Goal: Communication & Community: Participate in discussion

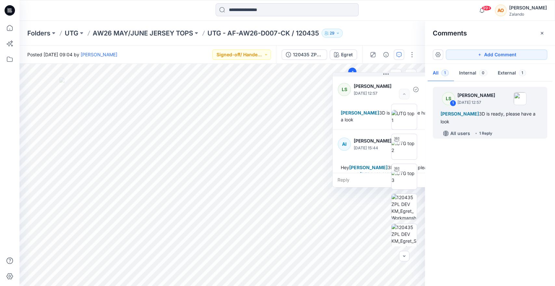
scroll to position [11, 0]
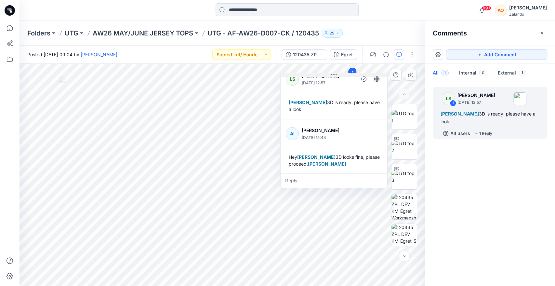
drag, startPoint x: 391, startPoint y: 74, endPoint x: 323, endPoint y: 76, distance: 68.0
click at [323, 76] on button at bounding box center [334, 75] width 107 height 4
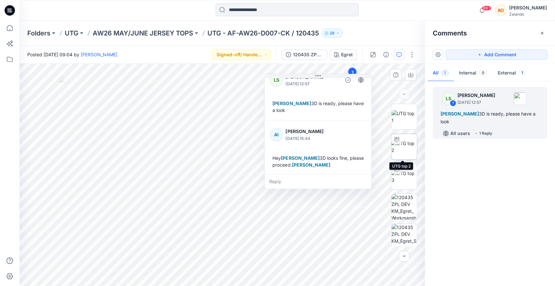
click at [406, 154] on img at bounding box center [404, 147] width 25 height 14
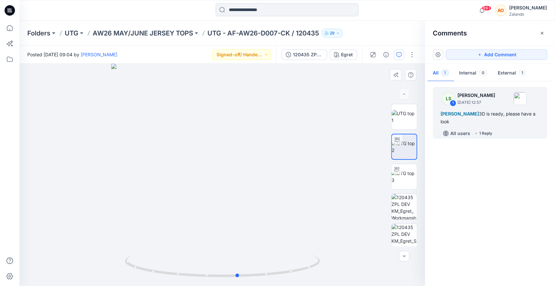
drag, startPoint x: 269, startPoint y: 192, endPoint x: 89, endPoint y: 167, distance: 181.3
click at [89, 167] on div at bounding box center [223, 175] width 406 height 222
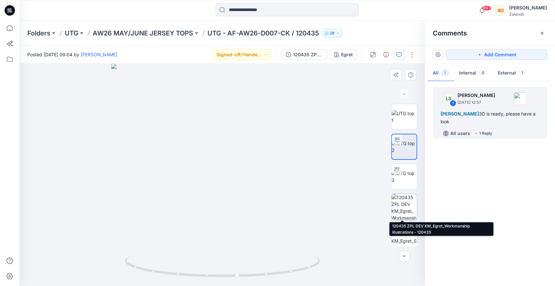
click at [399, 209] on img at bounding box center [404, 206] width 25 height 25
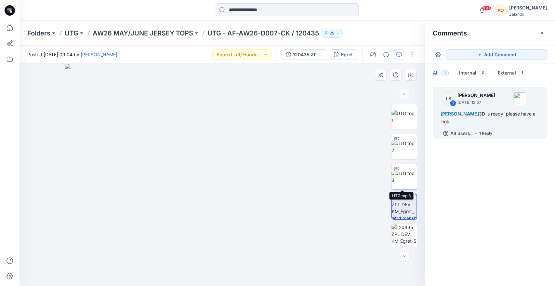
click at [405, 181] on img at bounding box center [404, 177] width 25 height 14
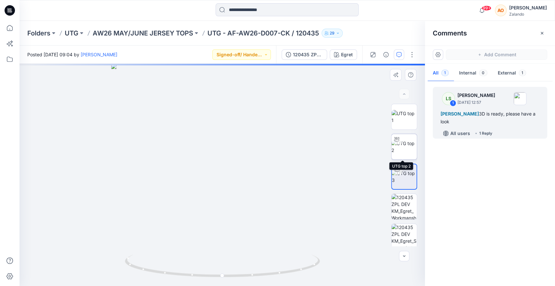
click at [406, 151] on img at bounding box center [404, 147] width 25 height 14
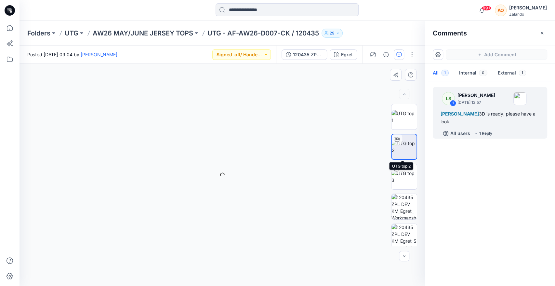
click at [406, 151] on img at bounding box center [404, 147] width 25 height 14
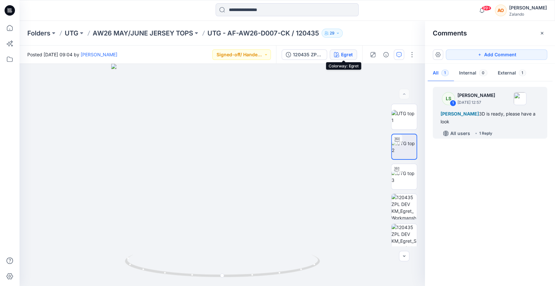
click at [346, 58] on div "Egret" at bounding box center [347, 54] width 12 height 7
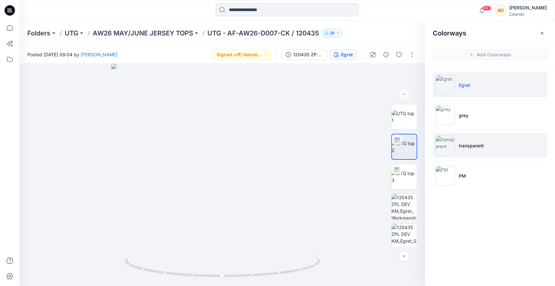
click at [490, 152] on li "transparent" at bounding box center [490, 145] width 114 height 25
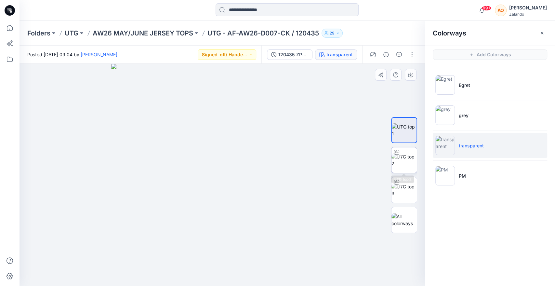
click at [396, 163] on img at bounding box center [404, 160] width 25 height 14
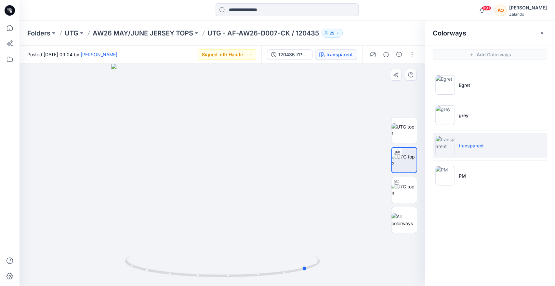
drag, startPoint x: 266, startPoint y: 165, endPoint x: 156, endPoint y: 159, distance: 110.1
click at [156, 159] on div at bounding box center [223, 175] width 406 height 222
click at [539, 34] on button "button" at bounding box center [542, 33] width 10 height 10
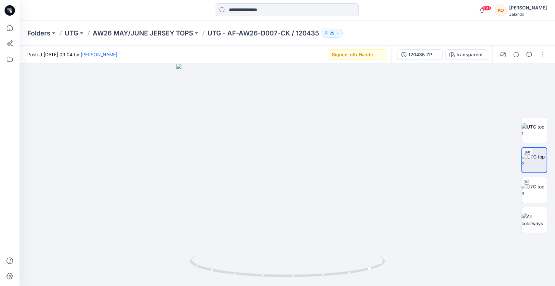
click at [476, 60] on div "120435 ZPL DEV transparent" at bounding box center [442, 55] width 101 height 18
click at [462, 49] on div "120435 ZPL DEV transparent" at bounding box center [442, 55] width 101 height 18
click at [462, 49] on button "transparent" at bounding box center [466, 54] width 42 height 10
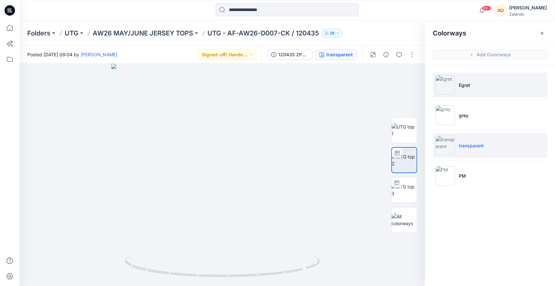
click at [460, 84] on p "Egret" at bounding box center [464, 85] width 11 height 7
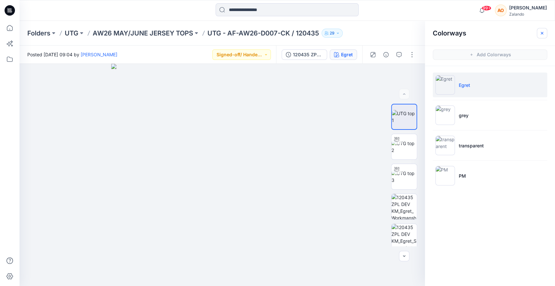
click at [544, 35] on icon "button" at bounding box center [542, 33] width 5 height 5
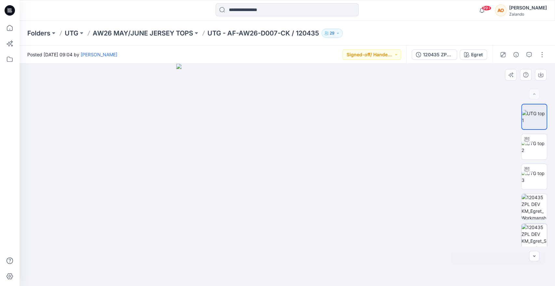
click at [527, 230] on img at bounding box center [534, 236] width 25 height 25
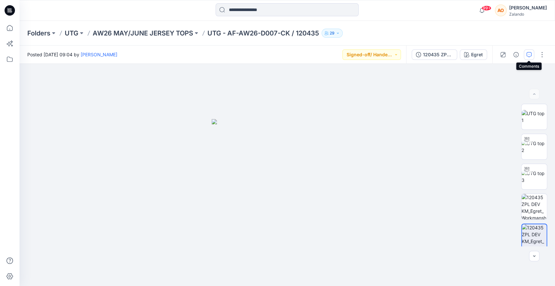
click at [532, 57] on button "button" at bounding box center [529, 54] width 10 height 10
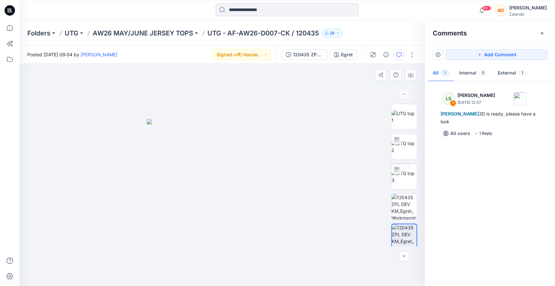
click at [351, 175] on div at bounding box center [223, 175] width 406 height 222
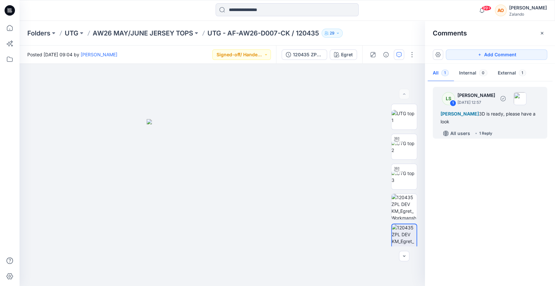
click at [505, 128] on div "All users 1 Reply" at bounding box center [494, 133] width 107 height 10
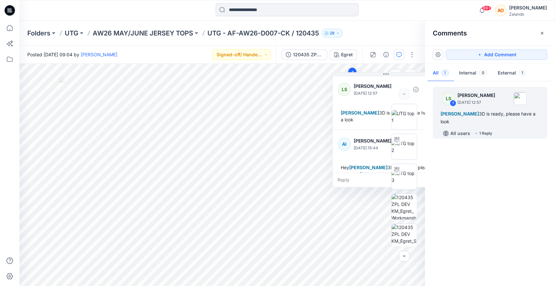
scroll to position [11, 0]
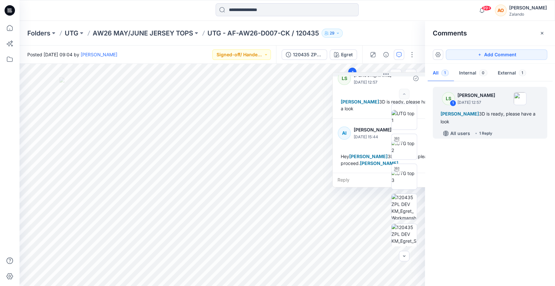
click at [384, 77] on p "[PERSON_NAME]" at bounding box center [380, 75] width 53 height 8
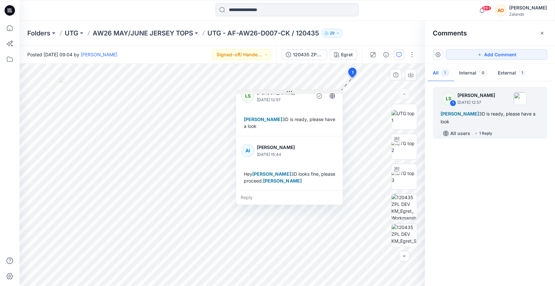
drag, startPoint x: 387, startPoint y: 75, endPoint x: 289, endPoint y: 93, distance: 99.8
click at [289, 93] on icon at bounding box center [289, 91] width 5 height 5
click at [252, 196] on div "Reply" at bounding box center [288, 198] width 107 height 14
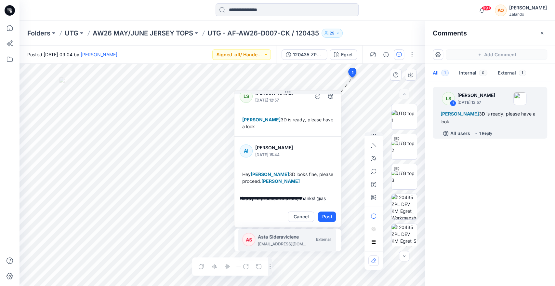
click at [281, 237] on p "Asta Sideraviciene" at bounding box center [282, 237] width 49 height 8
click at [281, 237] on p "[PERSON_NAME]" at bounding box center [282, 237] width 49 height 8
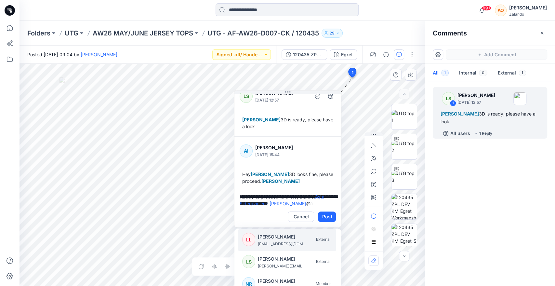
click at [281, 237] on p "[PERSON_NAME]" at bounding box center [282, 237] width 49 height 8
type textarea "**********"
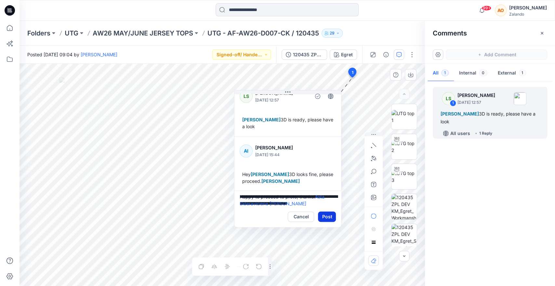
click at [333, 216] on button "Post" at bounding box center [327, 216] width 18 height 10
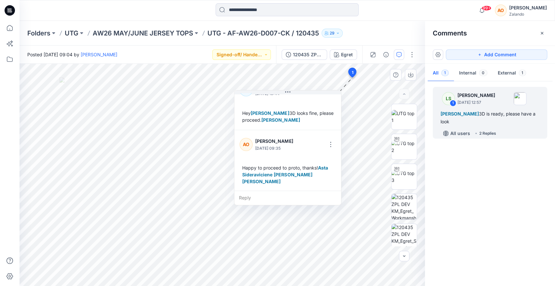
scroll to position [73, 0]
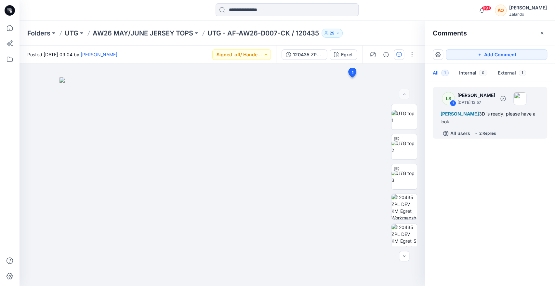
click at [492, 129] on div "All users 2 Replies" at bounding box center [494, 133] width 107 height 10
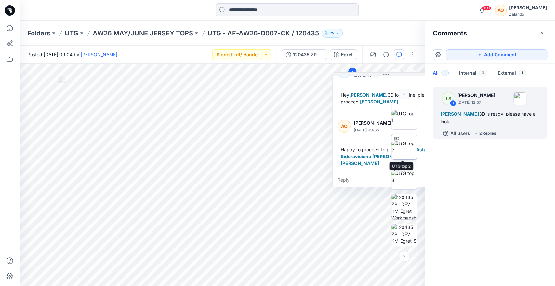
scroll to position [63, 0]
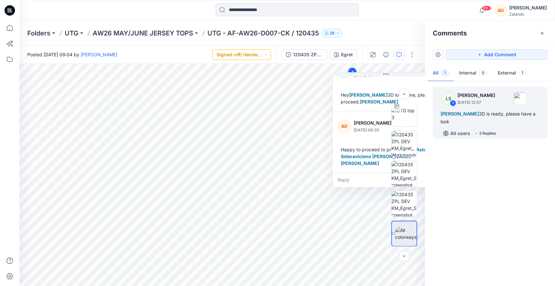
click at [246, 57] on button "Signed-off/ Handed over" at bounding box center [241, 54] width 59 height 10
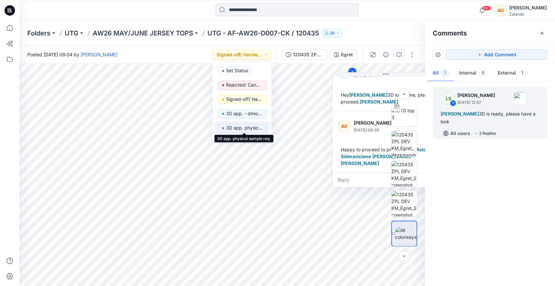
click at [254, 129] on p "3D app. physical sample req." at bounding box center [244, 128] width 36 height 8
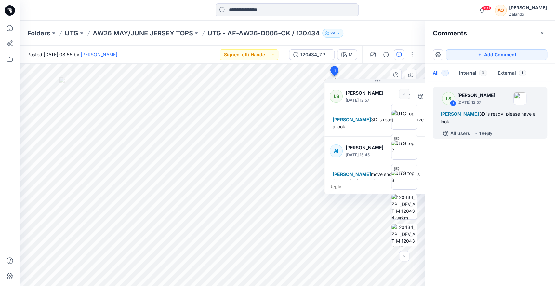
scroll to position [18, 0]
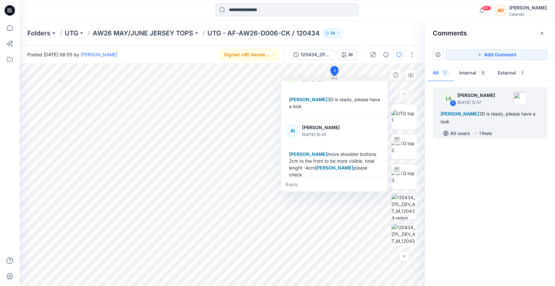
drag, startPoint x: 377, startPoint y: 81, endPoint x: 332, endPoint y: 79, distance: 44.3
click at [332, 79] on icon at bounding box center [332, 78] width 1 height 1
click at [314, 187] on div "Reply" at bounding box center [333, 185] width 107 height 14
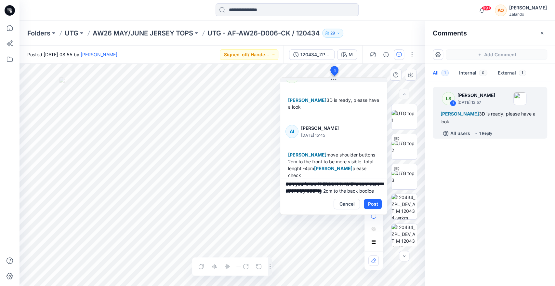
scroll to position [8, 0]
click at [355, 183] on textarea "**********" at bounding box center [333, 186] width 107 height 16
type textarea "**********"
click at [370, 198] on div "Cancel Post" at bounding box center [333, 204] width 107 height 21
click at [372, 201] on button "Post" at bounding box center [373, 204] width 18 height 10
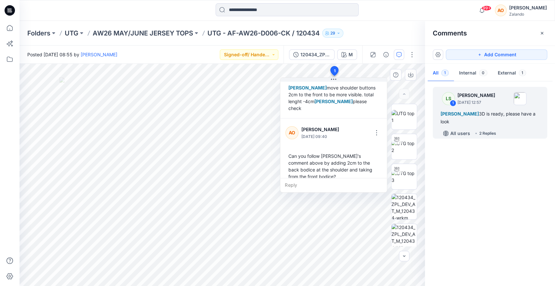
scroll to position [86, 0]
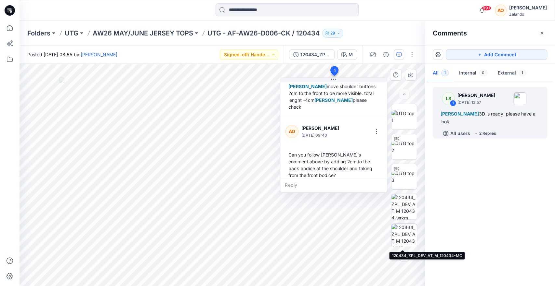
click at [413, 238] on img at bounding box center [404, 236] width 25 height 25
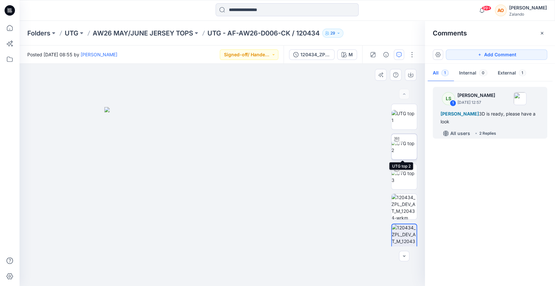
click at [401, 147] on img at bounding box center [404, 147] width 25 height 14
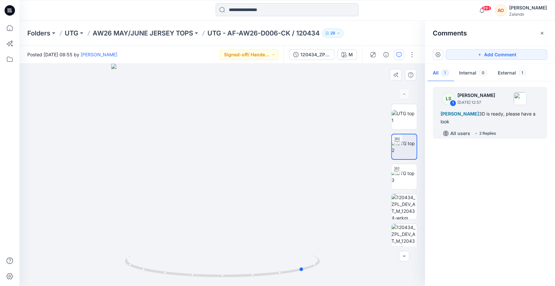
drag, startPoint x: 267, startPoint y: 161, endPoint x: 154, endPoint y: 167, distance: 113.3
click at [154, 167] on div at bounding box center [223, 175] width 406 height 222
click at [398, 157] on div at bounding box center [404, 175] width 26 height 142
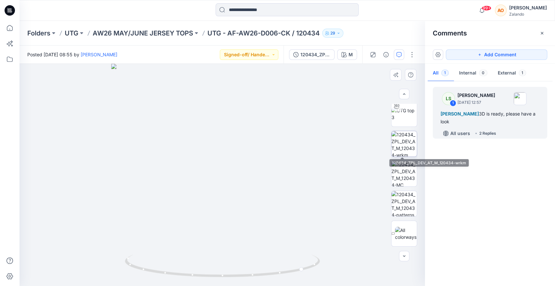
click at [397, 141] on img at bounding box center [404, 143] width 25 height 25
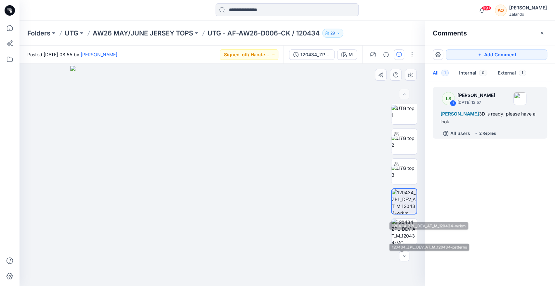
scroll to position [0, 0]
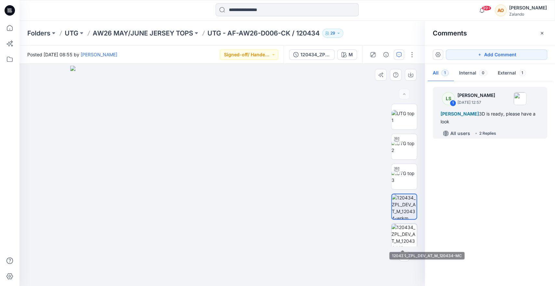
click at [403, 239] on img at bounding box center [404, 236] width 25 height 25
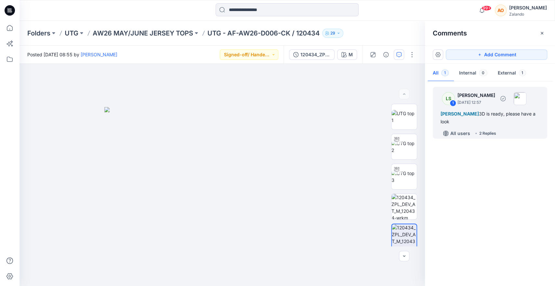
click at [487, 122] on div "[PERSON_NAME] 3D is ready, please have a look" at bounding box center [490, 118] width 99 height 16
click at [400, 56] on icon "button" at bounding box center [398, 54] width 5 height 5
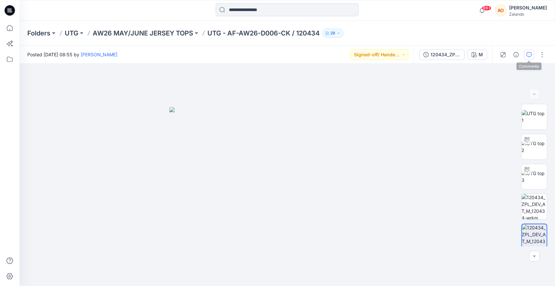
click at [530, 56] on icon "button" at bounding box center [529, 54] width 5 height 5
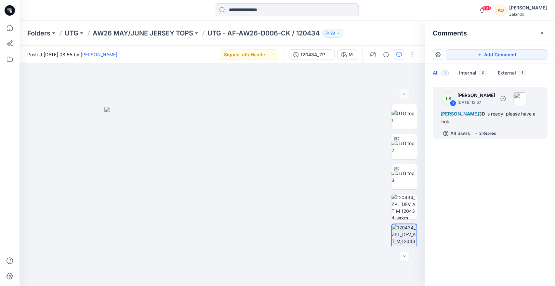
click at [507, 126] on div "LS 1 [PERSON_NAME] [DATE] 12:57 [PERSON_NAME] 3D is ready, please have a look A…" at bounding box center [490, 113] width 114 height 52
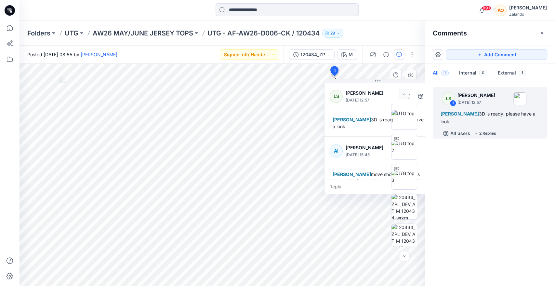
click at [358, 175] on span "[PERSON_NAME]" at bounding box center [351, 174] width 38 height 6
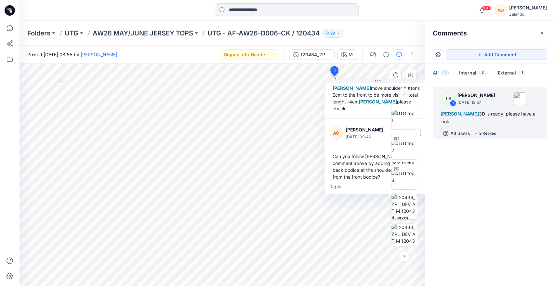
click at [359, 184] on div "Reply" at bounding box center [378, 187] width 107 height 14
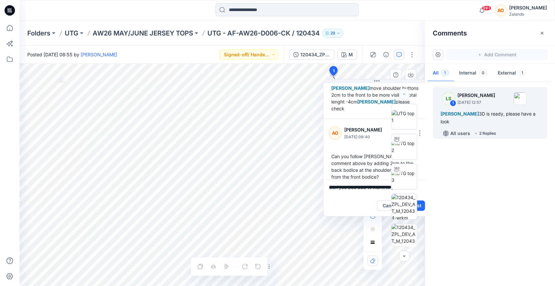
scroll to position [0, 0]
type textarea "**********"
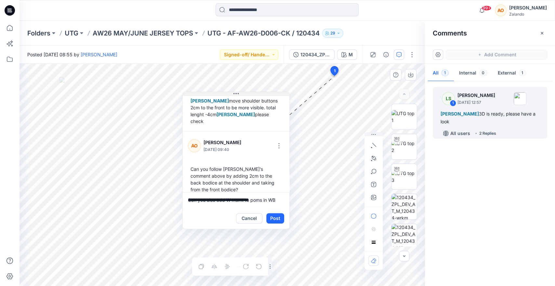
drag, startPoint x: 376, startPoint y: 81, endPoint x: 234, endPoint y: 94, distance: 142.4
click at [234, 94] on icon at bounding box center [236, 93] width 5 height 5
click at [408, 237] on img at bounding box center [404, 236] width 25 height 25
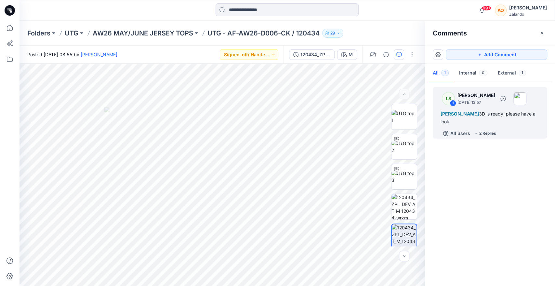
click at [515, 124] on div "[PERSON_NAME] 3D is ready, please have a look" at bounding box center [490, 118] width 99 height 16
click at [403, 123] on img at bounding box center [404, 117] width 25 height 14
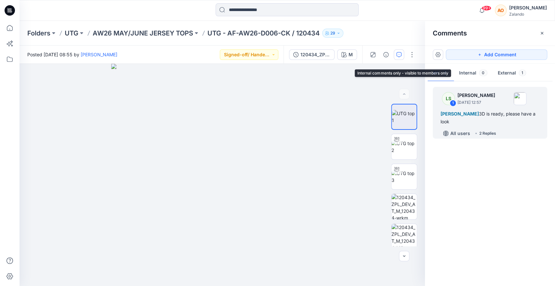
click at [472, 72] on button "Internal 0" at bounding box center [473, 73] width 39 height 17
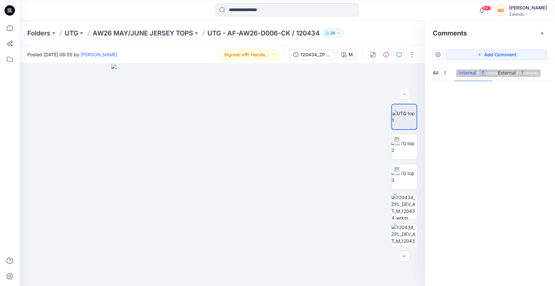
click at [438, 72] on button "All 1" at bounding box center [441, 73] width 26 height 17
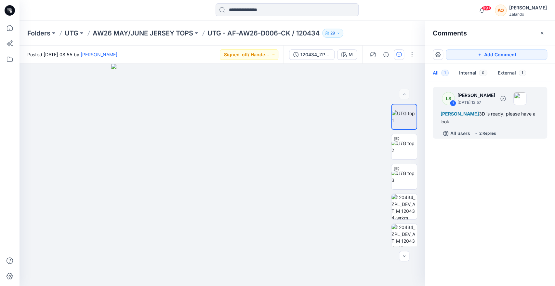
click at [496, 107] on div "LS 1 [PERSON_NAME] [DATE] 12:57" at bounding box center [482, 98] width 90 height 18
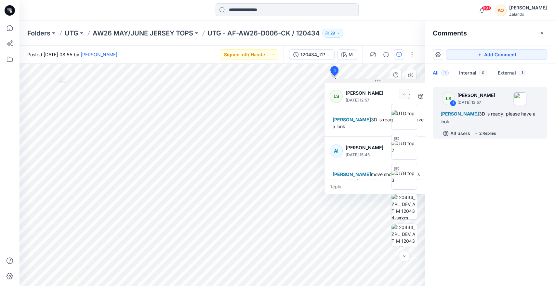
drag, startPoint x: 383, startPoint y: 83, endPoint x: 303, endPoint y: 100, distance: 81.0
click at [325, 83] on button at bounding box center [378, 81] width 107 height 4
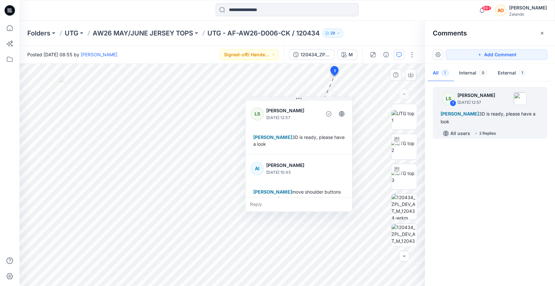
scroll to position [86, 0]
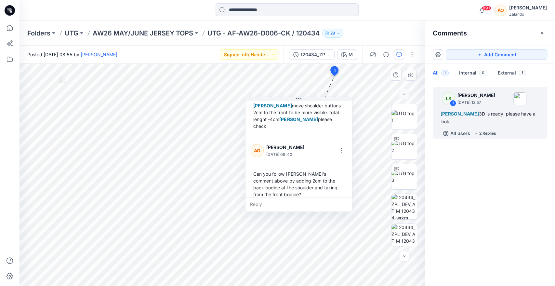
click at [275, 205] on div "Reply" at bounding box center [299, 204] width 107 height 14
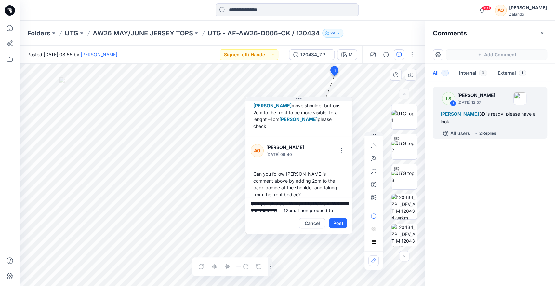
scroll to position [8, 0]
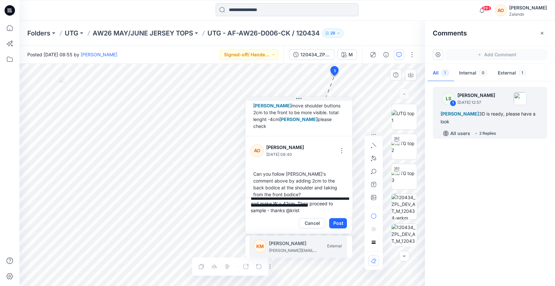
click at [284, 250] on p "[PERSON_NAME][EMAIL_ADDRESS][DOMAIN_NAME]" at bounding box center [293, 250] width 49 height 7
click at [284, 250] on p "[EMAIL_ADDRESS][DOMAIN_NAME]" at bounding box center [293, 250] width 49 height 7
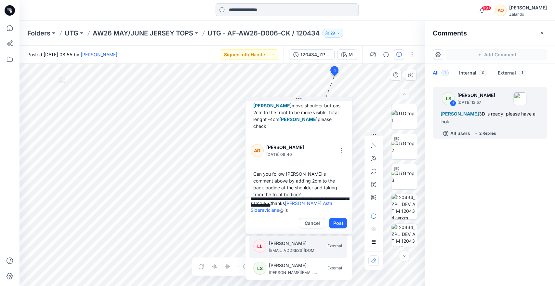
drag, startPoint x: 284, startPoint y: 250, endPoint x: 268, endPoint y: 243, distance: 16.6
click at [268, 243] on div "LL [PERSON_NAME] [EMAIL_ADDRESS][DOMAIN_NAME] External" at bounding box center [300, 246] width 94 height 14
type textarea "**********"
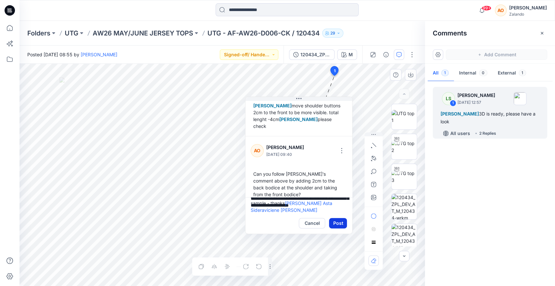
click at [335, 221] on button "Post" at bounding box center [338, 223] width 18 height 10
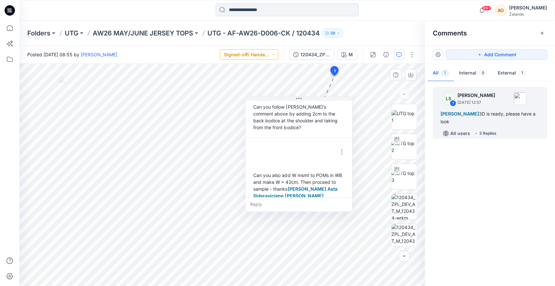
scroll to position [155, 0]
click at [262, 54] on button "Signed-off/ Handed over" at bounding box center [249, 54] width 59 height 10
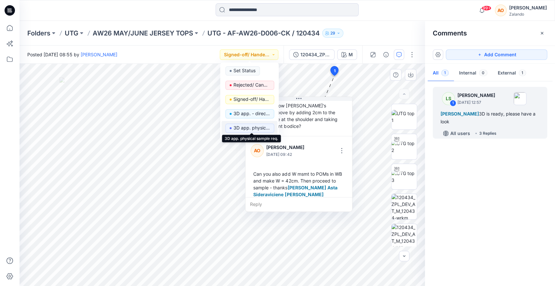
click at [263, 126] on p "3D app. physical sample req." at bounding box center [252, 128] width 36 height 8
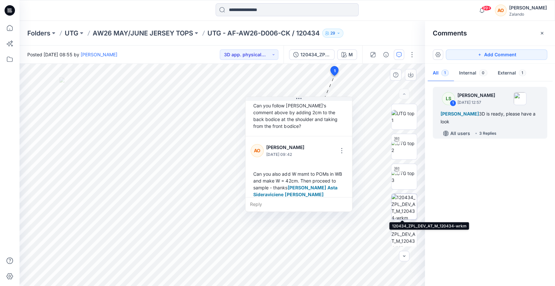
click at [406, 208] on img at bounding box center [404, 206] width 25 height 25
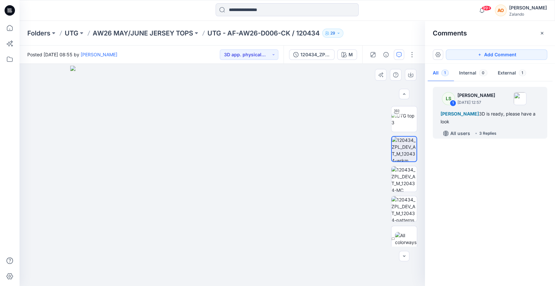
scroll to position [63, 0]
click at [514, 111] on div "[PERSON_NAME] 3D is ready, please have a look" at bounding box center [490, 118] width 99 height 16
click at [401, 57] on icon "button" at bounding box center [398, 54] width 5 height 5
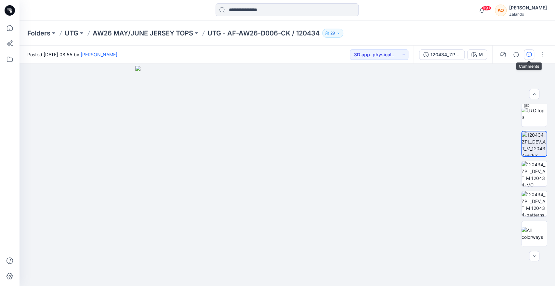
click at [528, 52] on icon "button" at bounding box center [529, 54] width 5 height 5
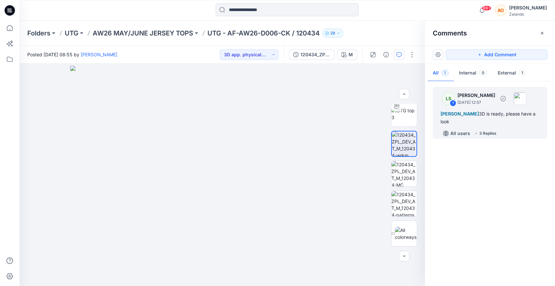
click at [527, 118] on div "[PERSON_NAME] 3D is ready, please have a look" at bounding box center [490, 118] width 99 height 16
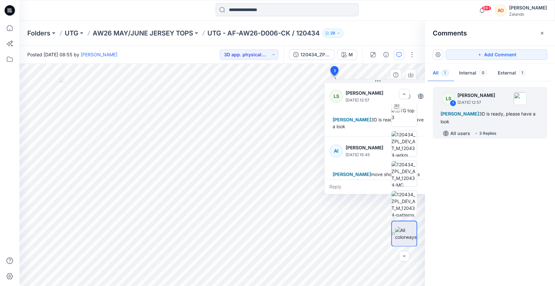
scroll to position [155, 0]
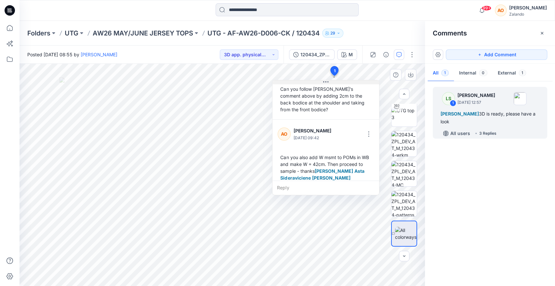
drag, startPoint x: 381, startPoint y: 83, endPoint x: 328, endPoint y: 84, distance: 53.4
click at [328, 84] on button at bounding box center [326, 82] width 107 height 4
click at [369, 129] on button "button" at bounding box center [367, 134] width 10 height 10
click at [370, 142] on p "Edit comment" at bounding box center [369, 141] width 29 height 7
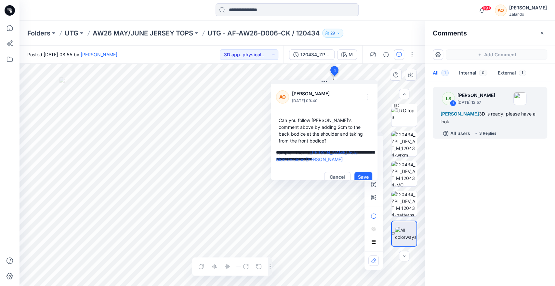
scroll to position [0, 0]
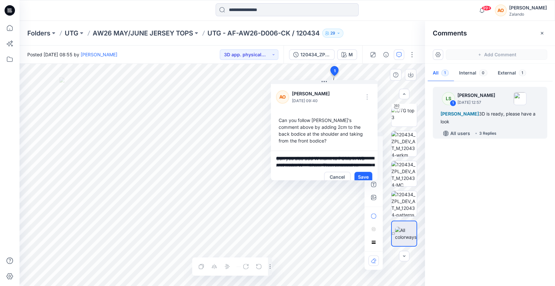
click at [314, 156] on textarea "**********" at bounding box center [324, 159] width 107 height 16
type textarea "**********"
click at [370, 172] on button "Save" at bounding box center [364, 177] width 18 height 10
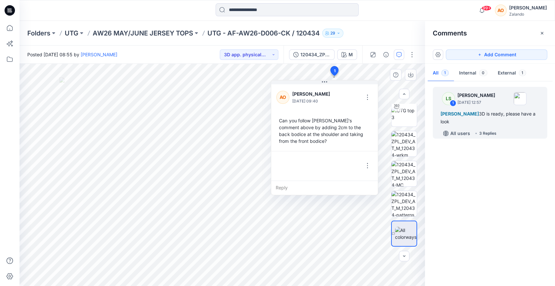
scroll to position [155, 0]
